Goal: Navigation & Orientation: Find specific page/section

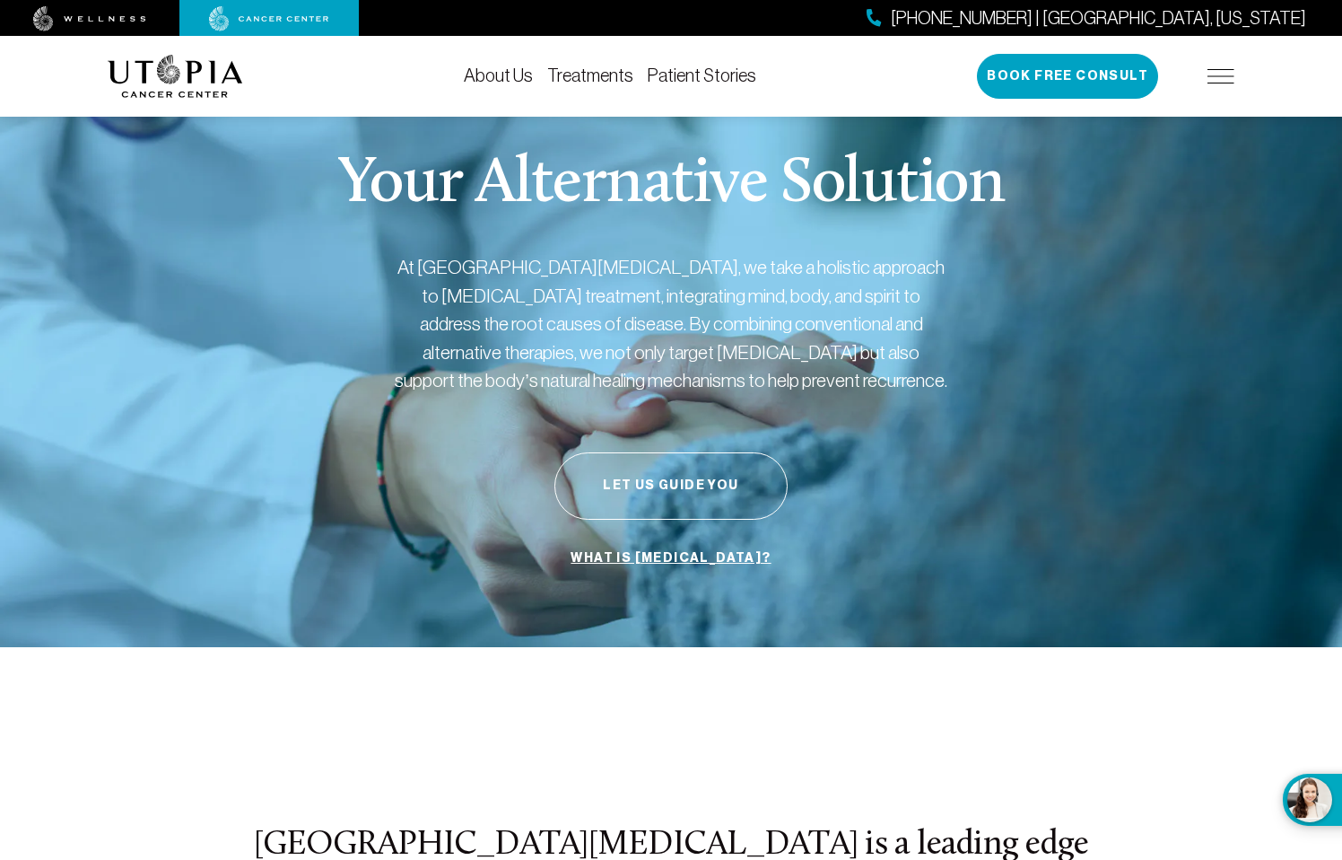
click at [601, 75] on link "Treatments" at bounding box center [590, 75] width 86 height 20
